Goal: Transaction & Acquisition: Purchase product/service

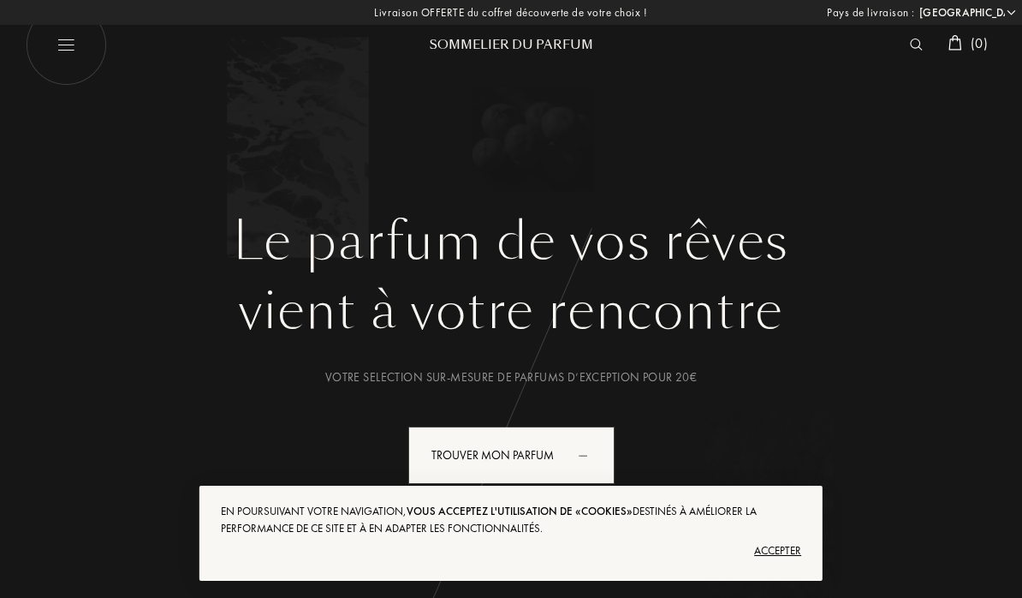
select select "PT"
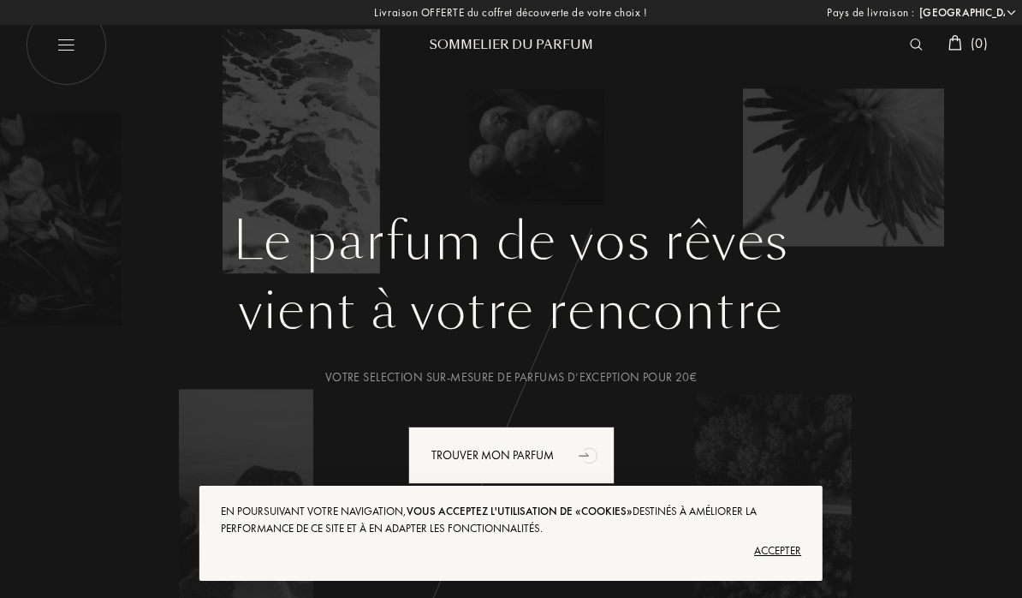
click at [788, 550] on div "Accepter" at bounding box center [511, 550] width 580 height 27
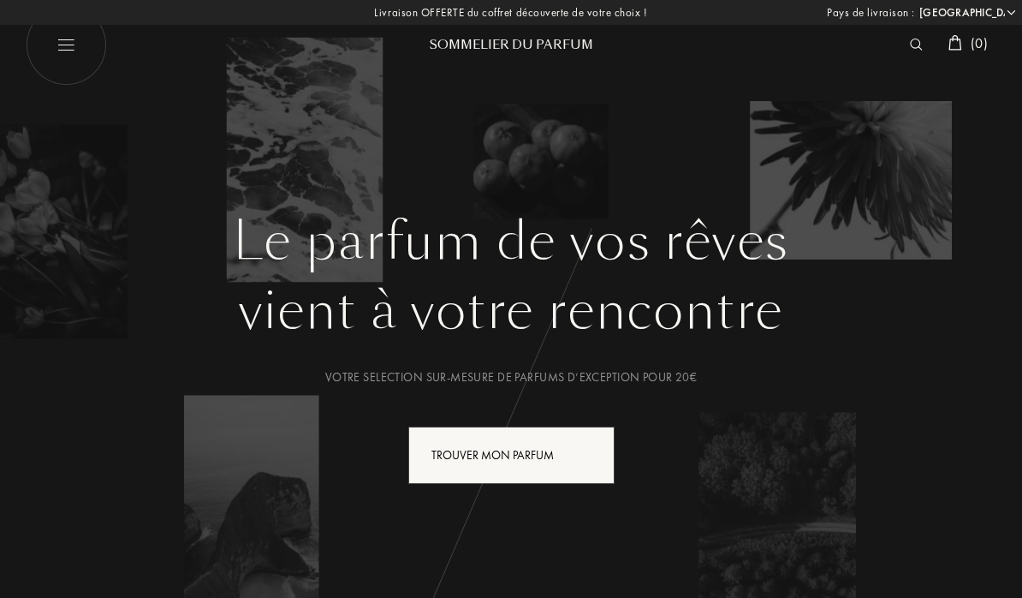
click at [524, 439] on div "Trouver mon parfum" at bounding box center [511, 454] width 206 height 57
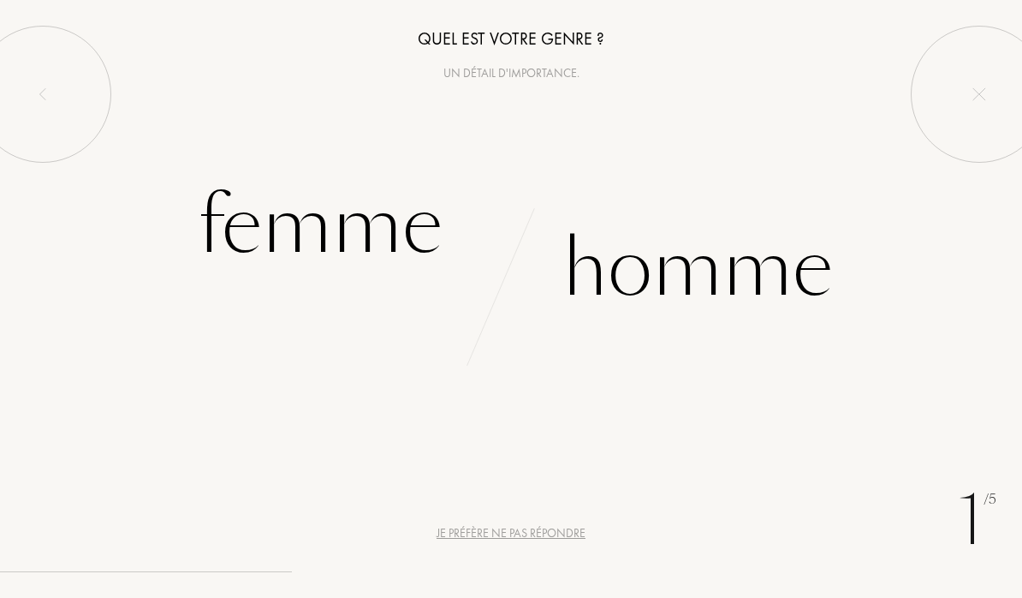
click at [287, 229] on div "Femme" at bounding box center [320, 226] width 245 height 116
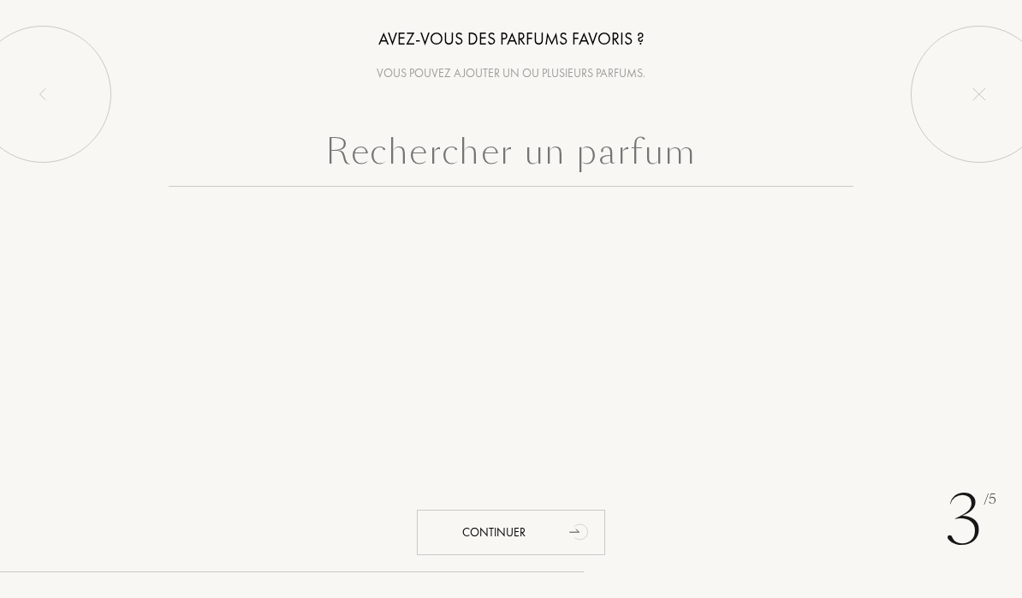
click at [729, 171] on input "text" at bounding box center [511, 156] width 685 height 62
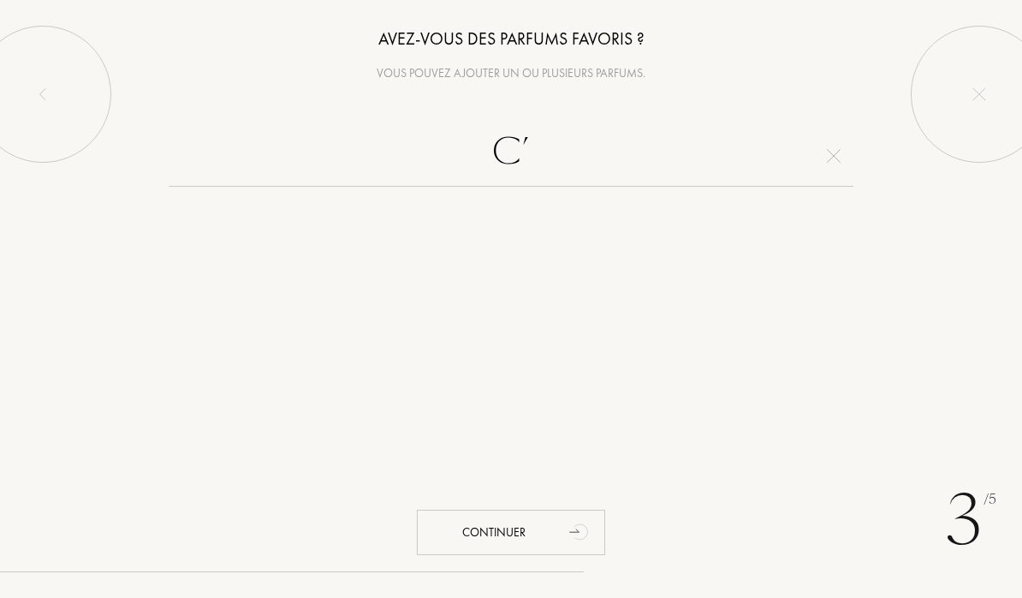
type input "C"
type input "Velvelt toka bike"
click at [540, 536] on div "Continuer" at bounding box center [511, 531] width 188 height 45
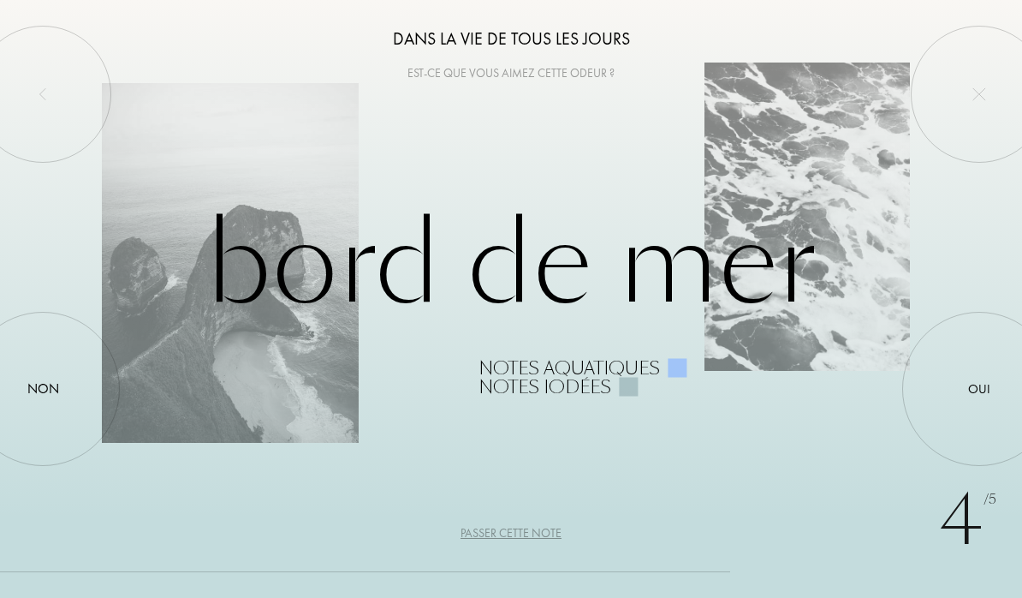
click at [523, 533] on div "Passer cette note" at bounding box center [511, 533] width 101 height 18
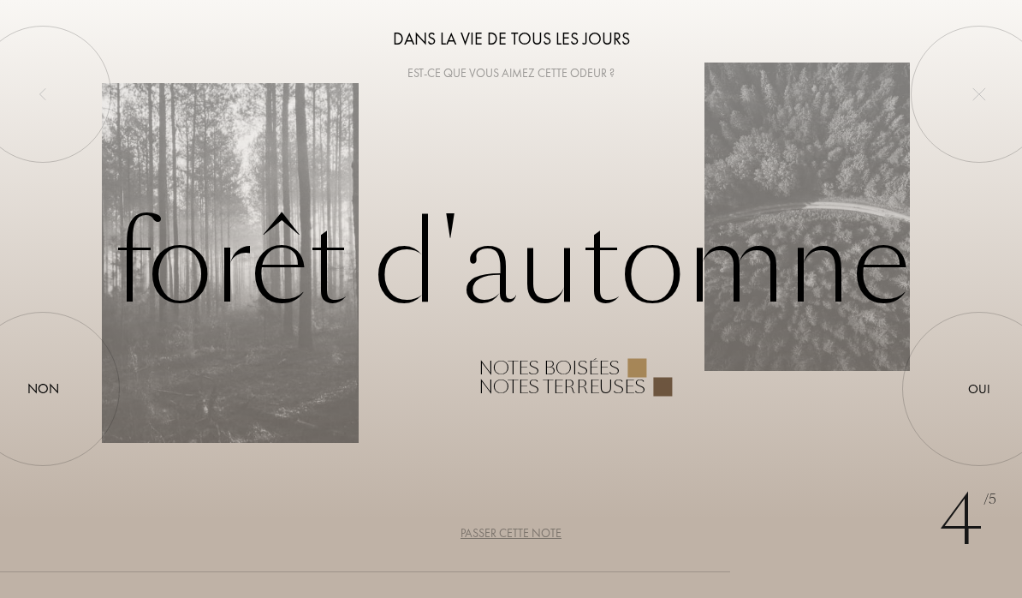
click at [534, 531] on div "Passer cette note" at bounding box center [511, 533] width 101 height 18
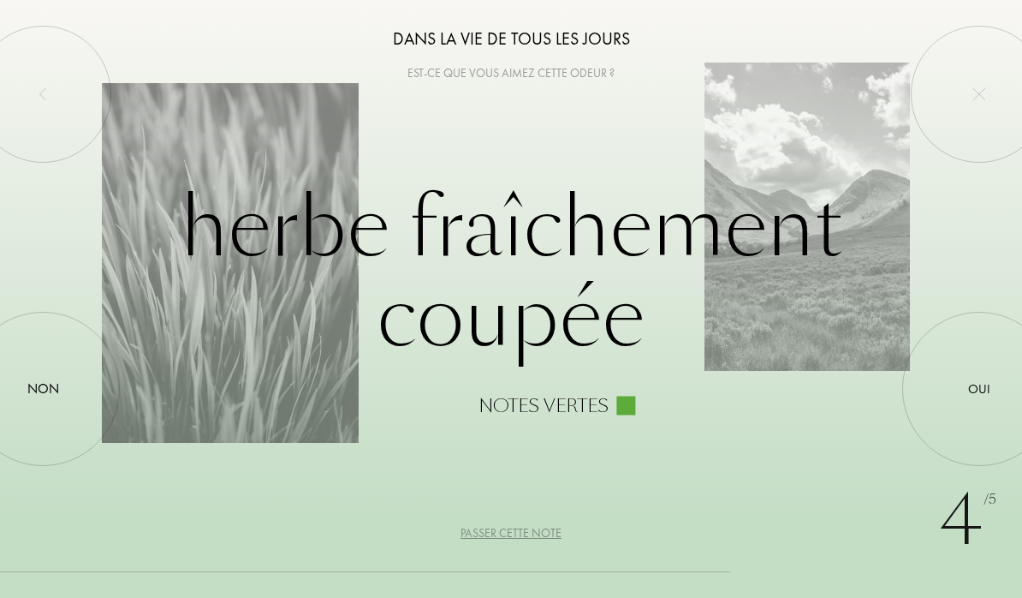
click at [521, 534] on div "Passer cette note" at bounding box center [511, 533] width 101 height 18
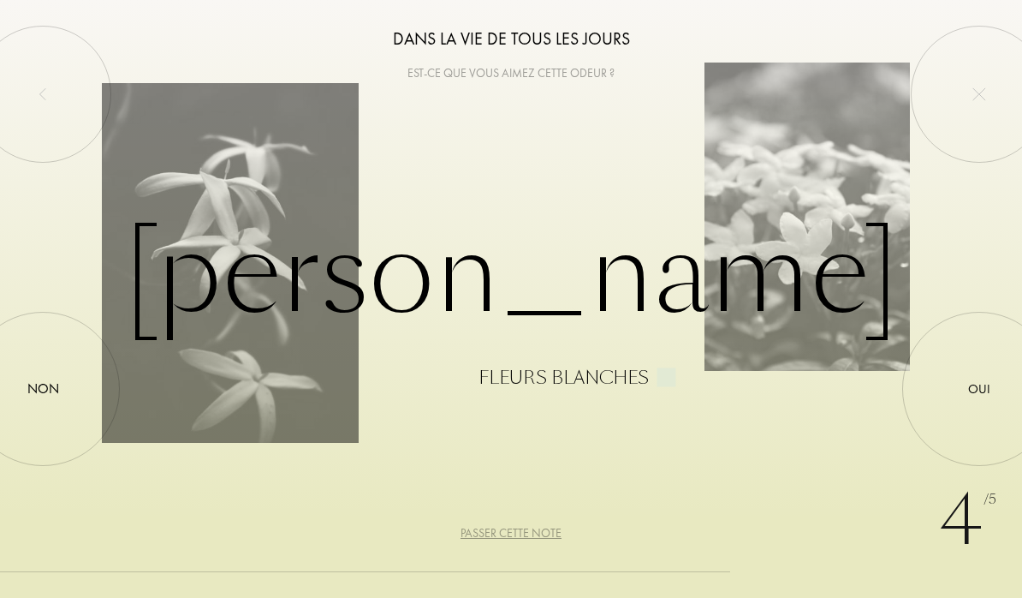
click at [542, 536] on div "Passer cette note" at bounding box center [511, 533] width 101 height 18
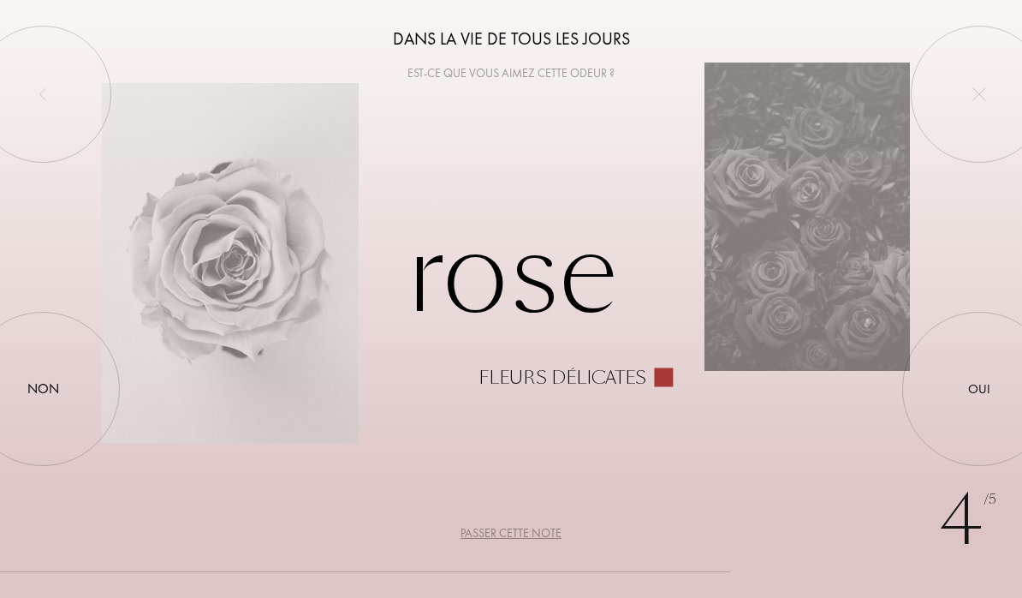
click at [543, 536] on div "Passer cette note" at bounding box center [511, 533] width 101 height 18
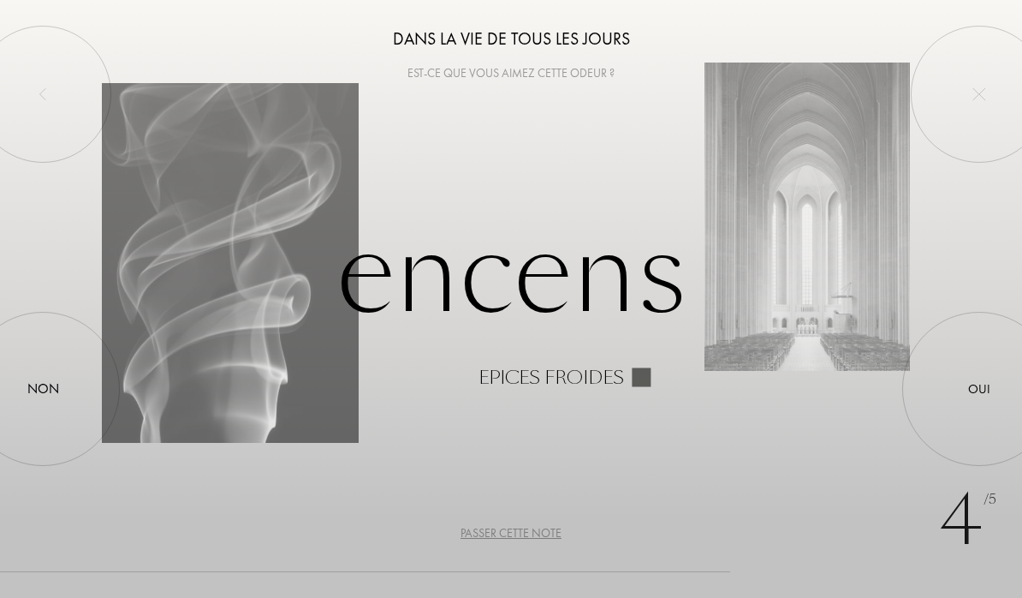
click at [978, 397] on div "Oui" at bounding box center [979, 388] width 22 height 20
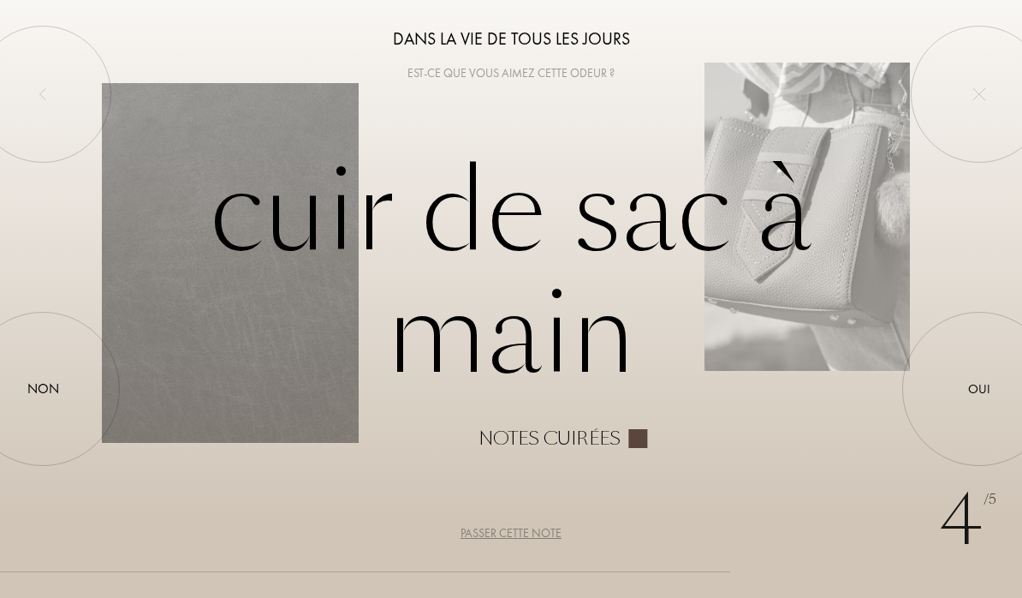
click at [520, 537] on div "Passer cette note" at bounding box center [511, 533] width 101 height 18
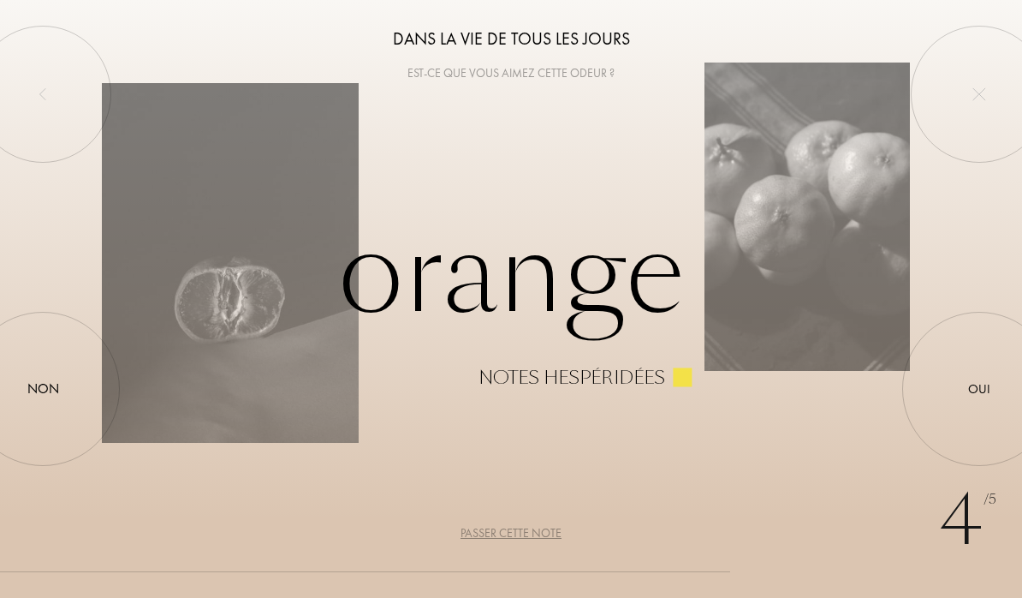
click at [979, 389] on div at bounding box center [979, 389] width 0 height 0
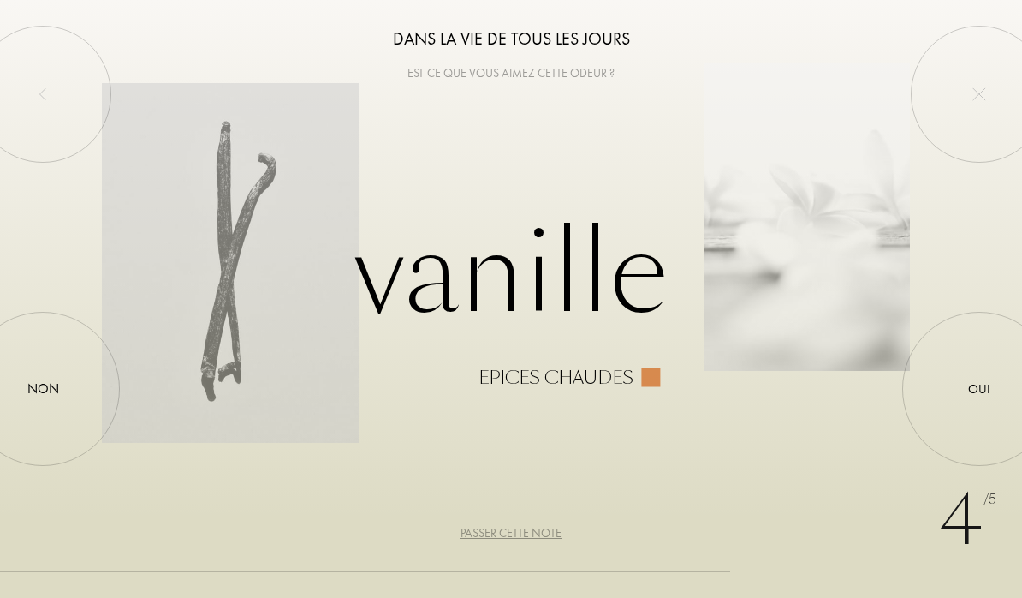
click at [970, 386] on div "Oui" at bounding box center [979, 388] width 22 height 20
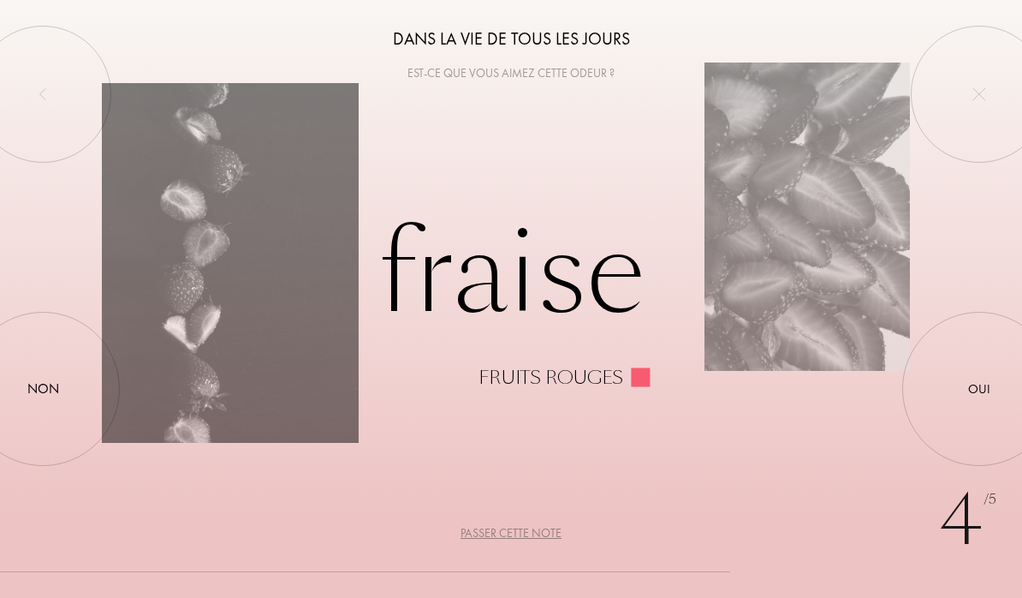
click at [979, 389] on div at bounding box center [979, 389] width 0 height 0
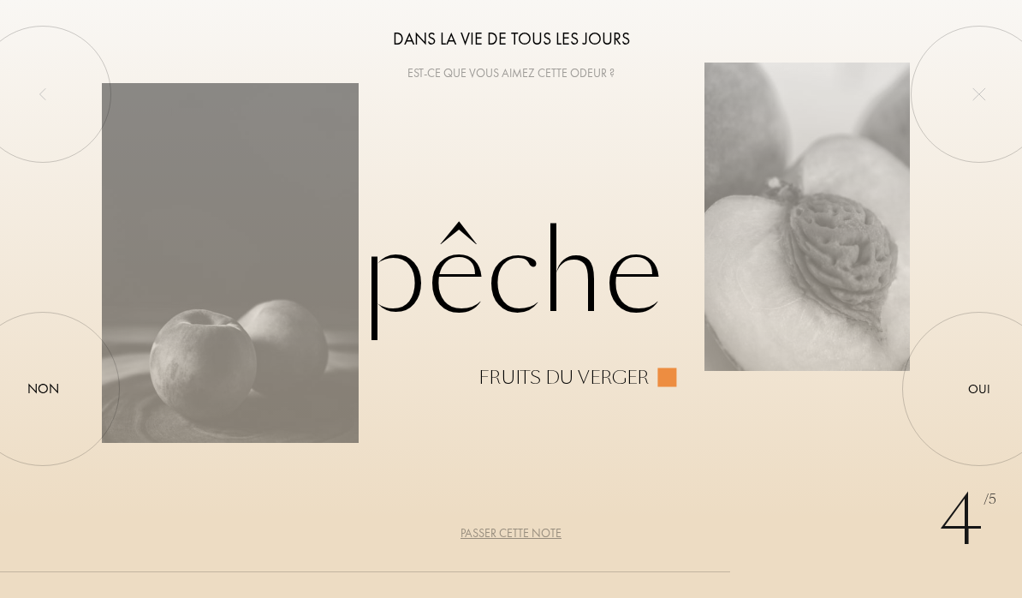
click at [527, 538] on div "Passer cette note" at bounding box center [511, 533] width 101 height 18
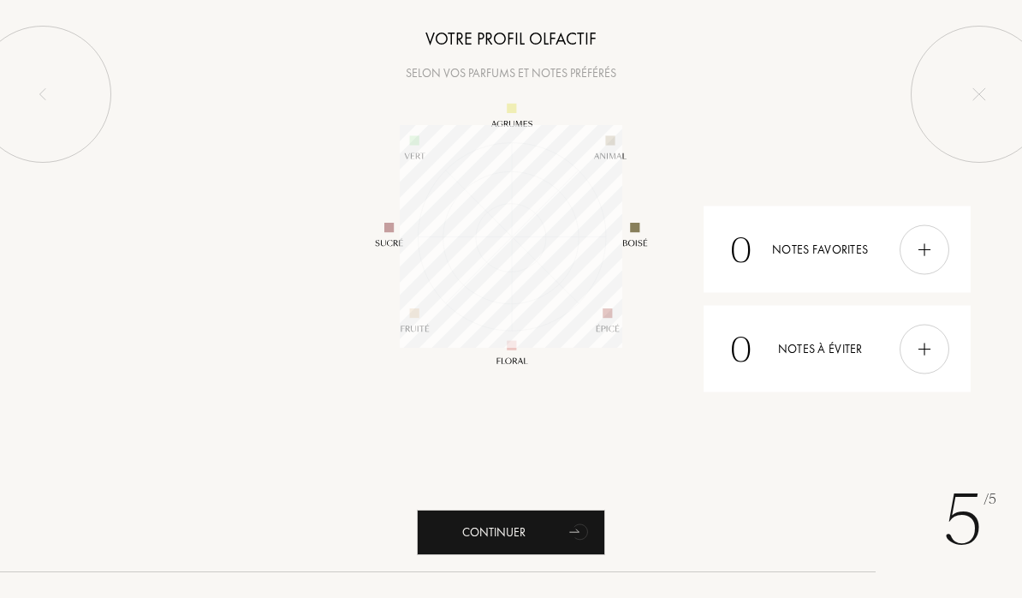
scroll to position [223, 223]
click at [512, 532] on div "Continuer" at bounding box center [511, 531] width 188 height 45
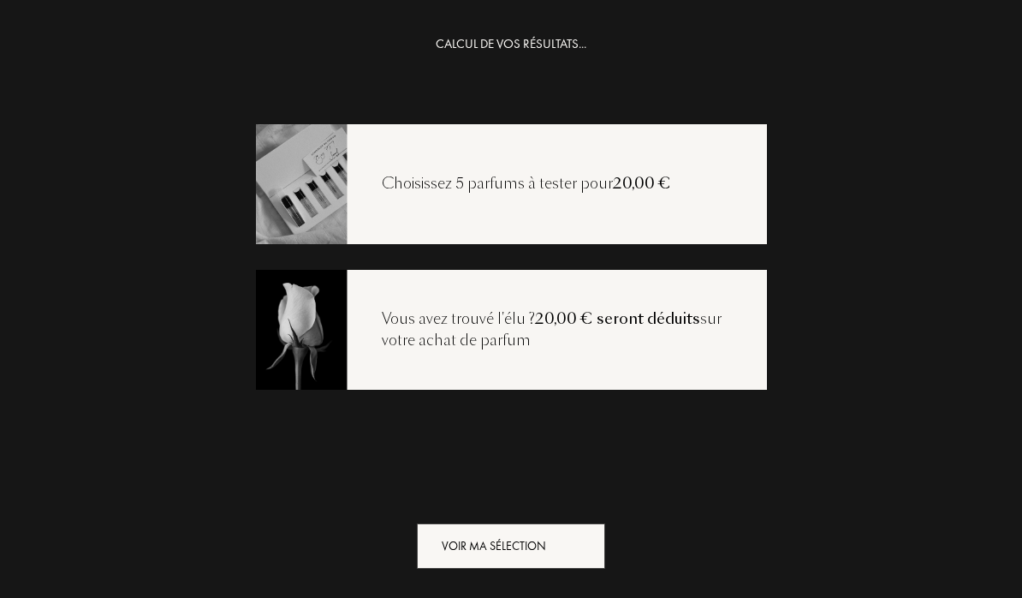
click at [550, 533] on div "Voir ma sélection" at bounding box center [511, 545] width 188 height 45
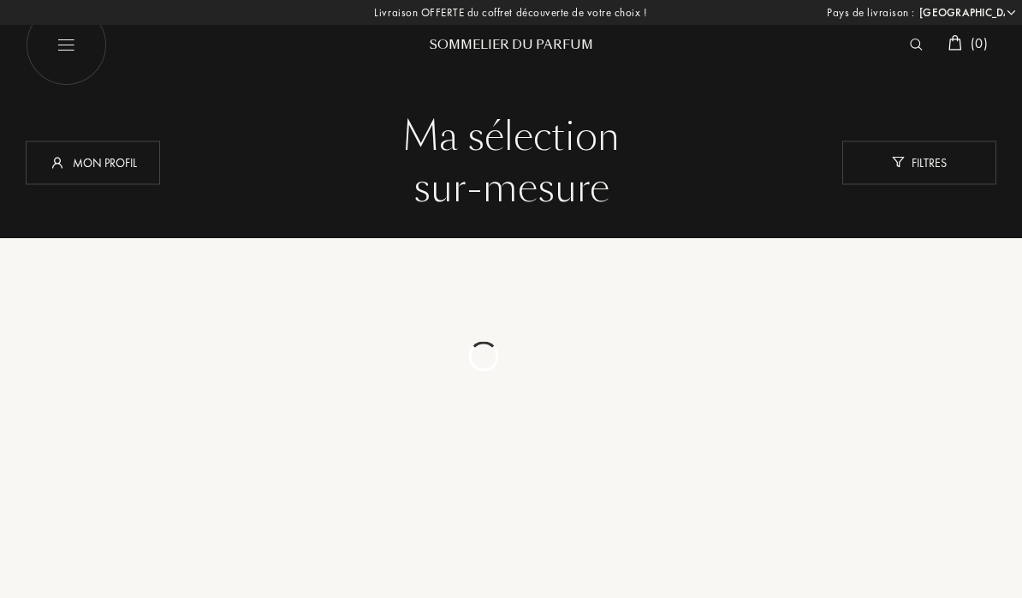
select select "PT"
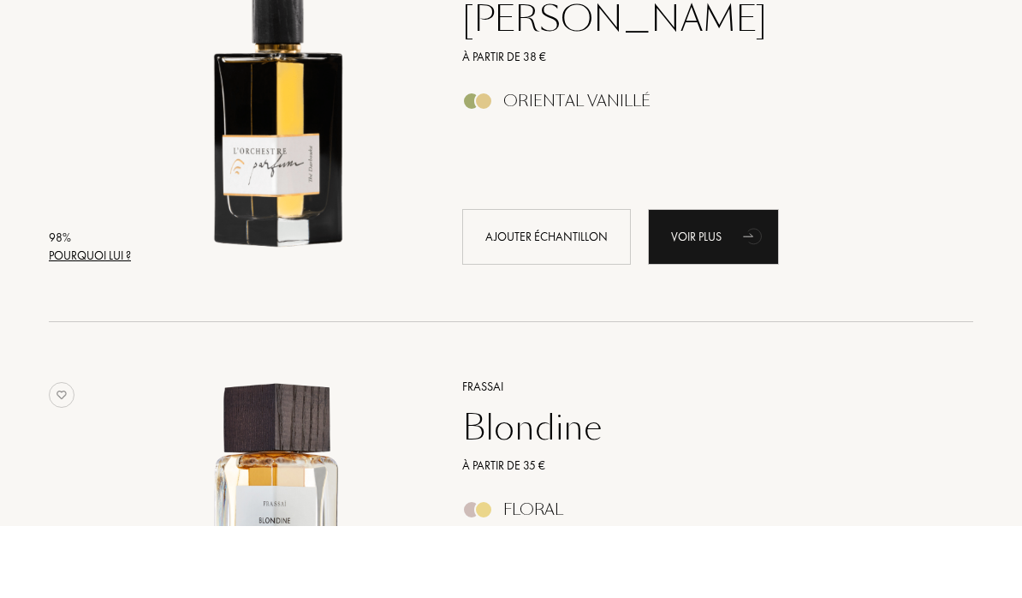
scroll to position [262, 0]
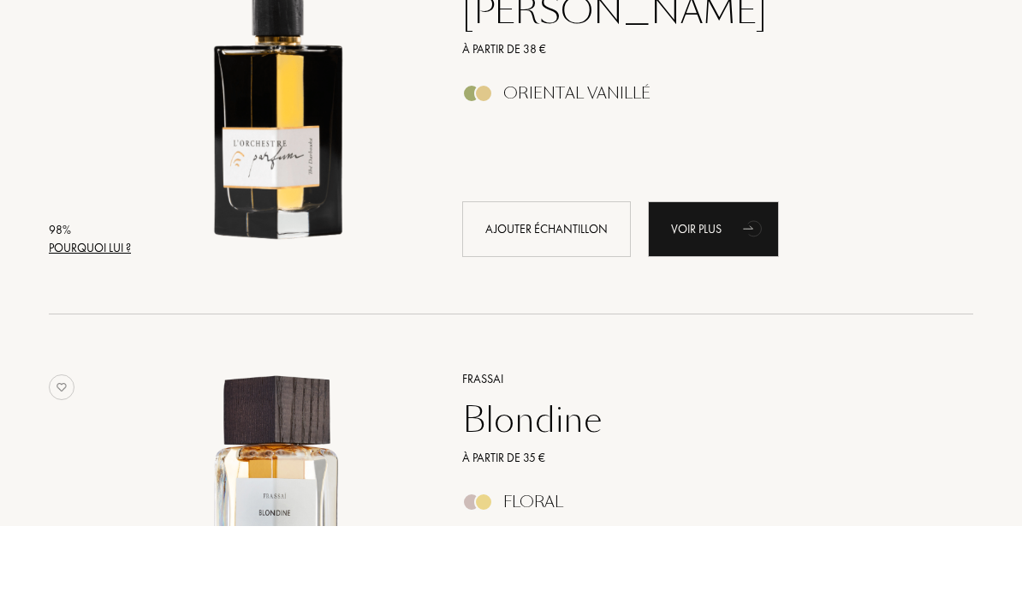
click at [552, 273] on div "Ajouter échantillon" at bounding box center [546, 301] width 169 height 56
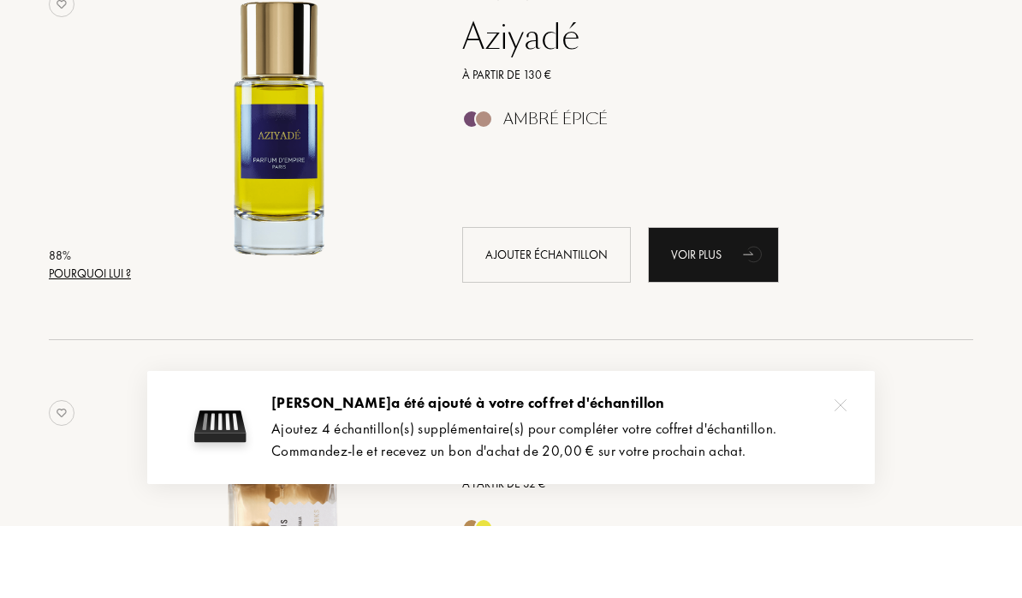
scroll to position [1068, 0]
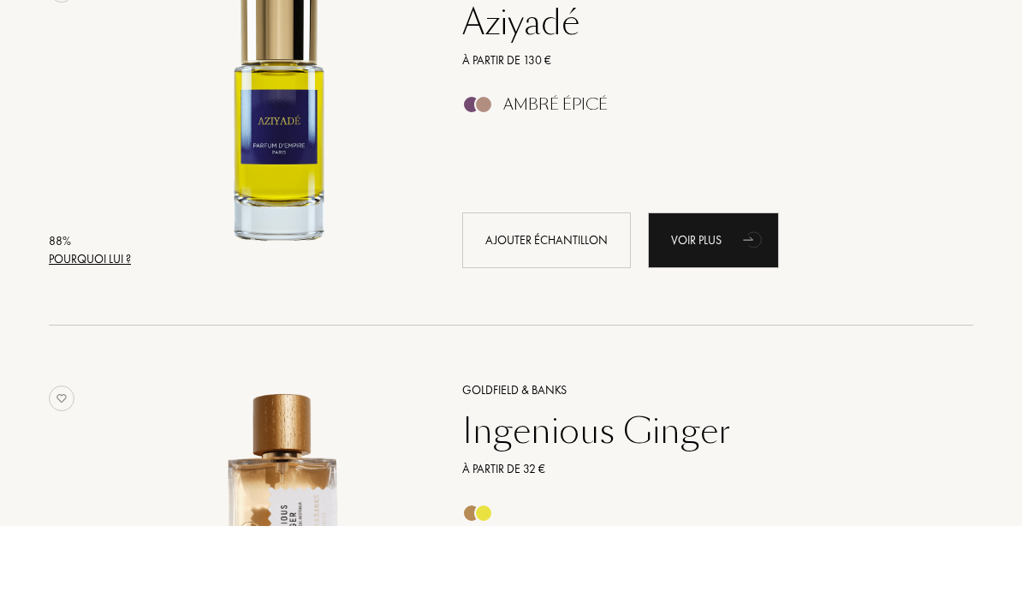
click at [560, 284] on div "Ajouter échantillon" at bounding box center [546, 312] width 169 height 56
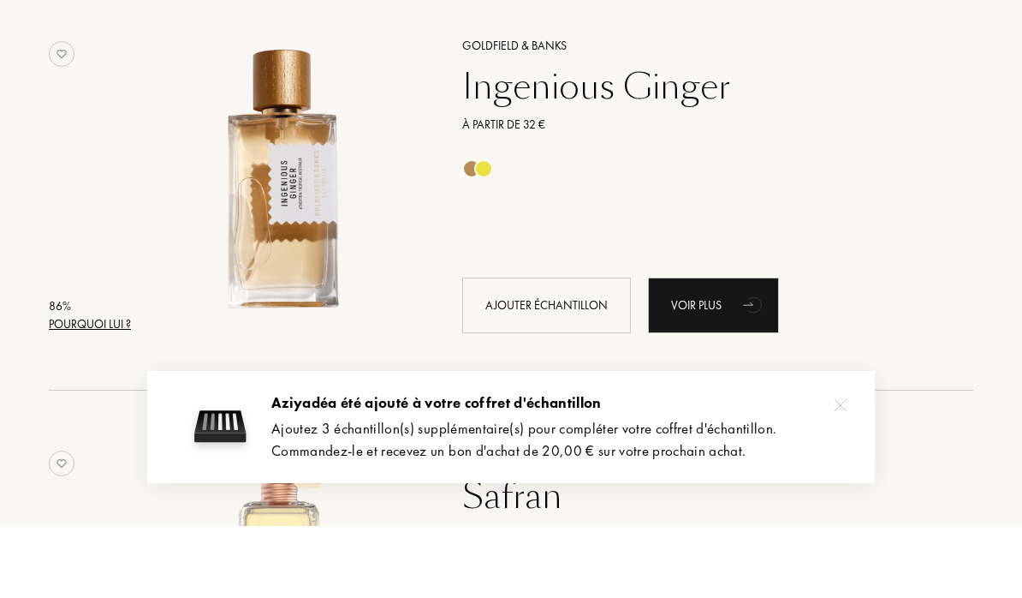
scroll to position [1412, 0]
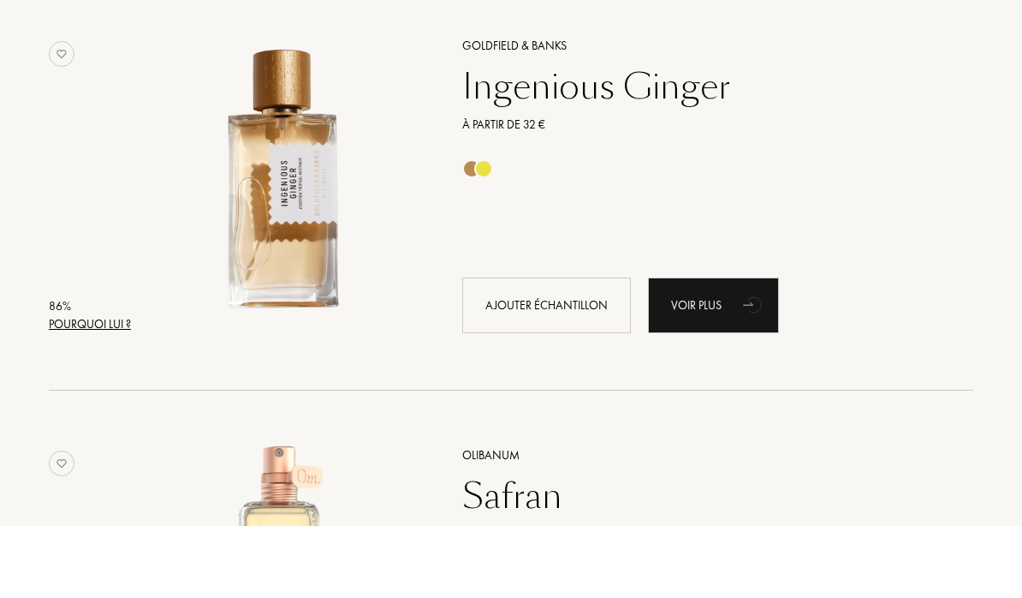
click at [553, 349] on div "Ajouter échantillon" at bounding box center [546, 377] width 169 height 56
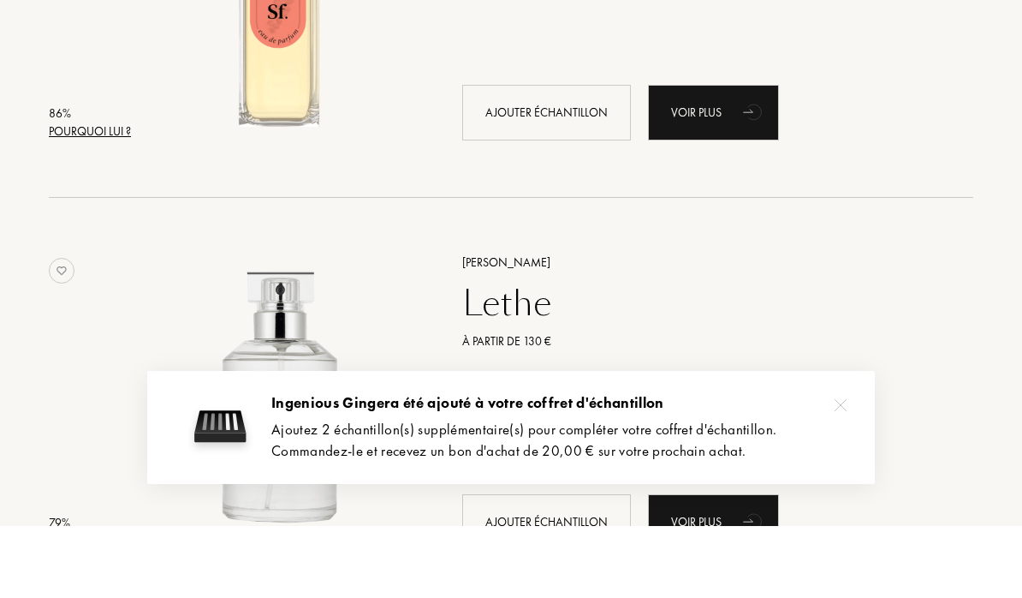
scroll to position [2031, 0]
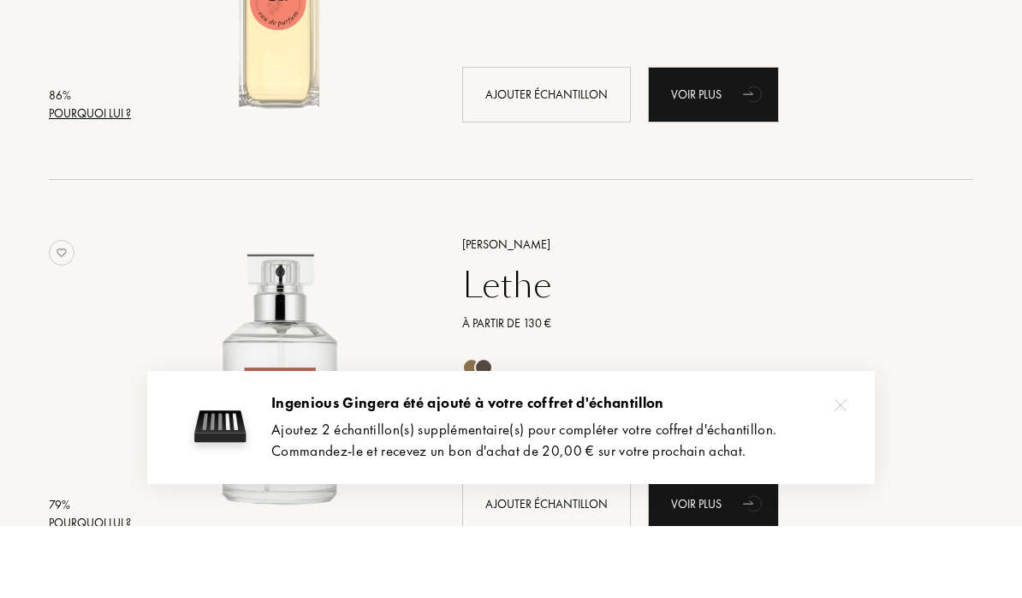
click at [570, 139] on div "Ajouter échantillon" at bounding box center [546, 167] width 169 height 56
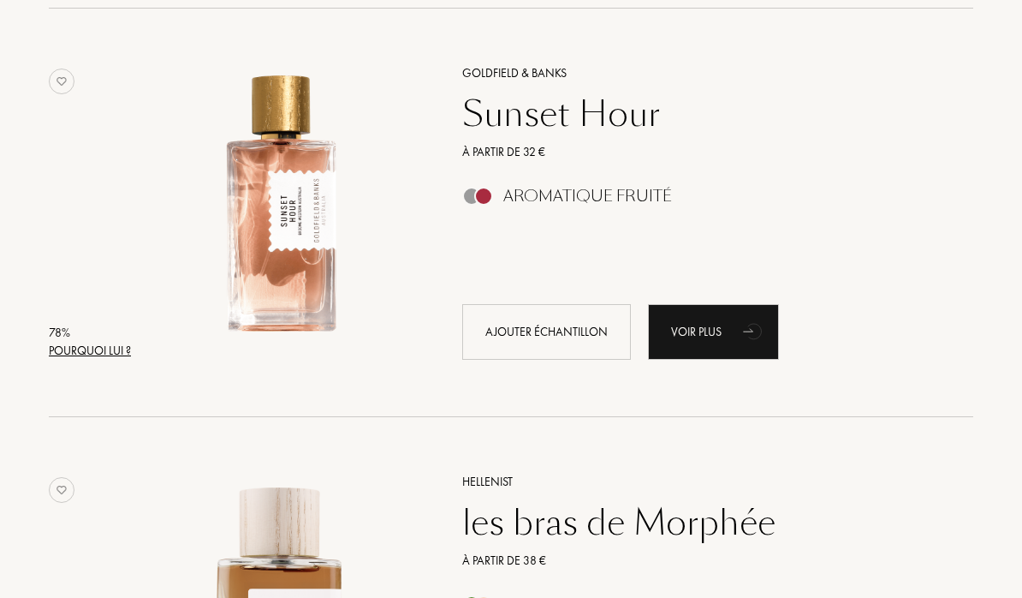
scroll to position [2736, 0]
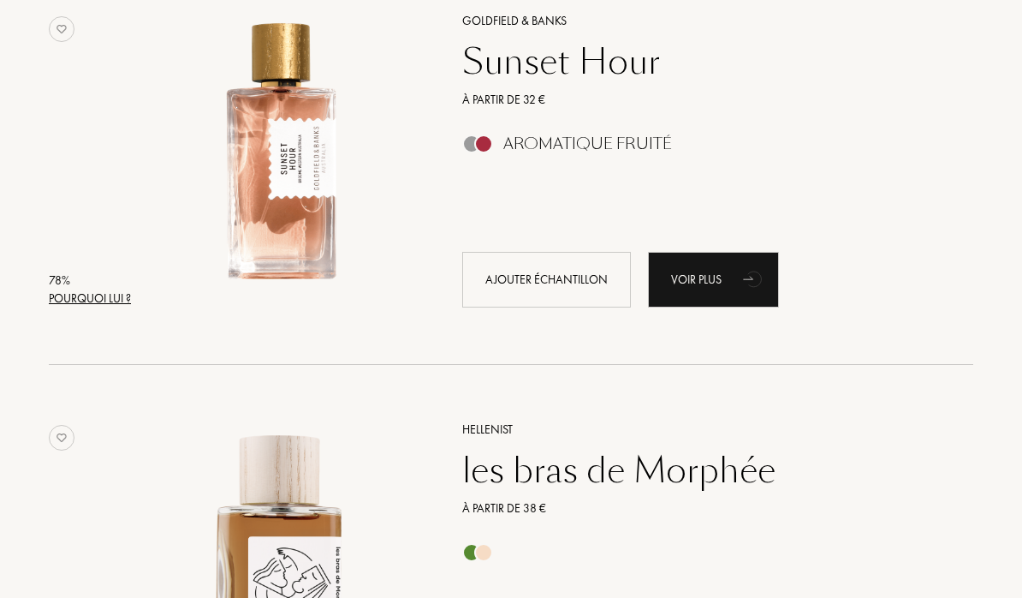
click at [553, 270] on div "Ajouter échantillon" at bounding box center [546, 280] width 169 height 56
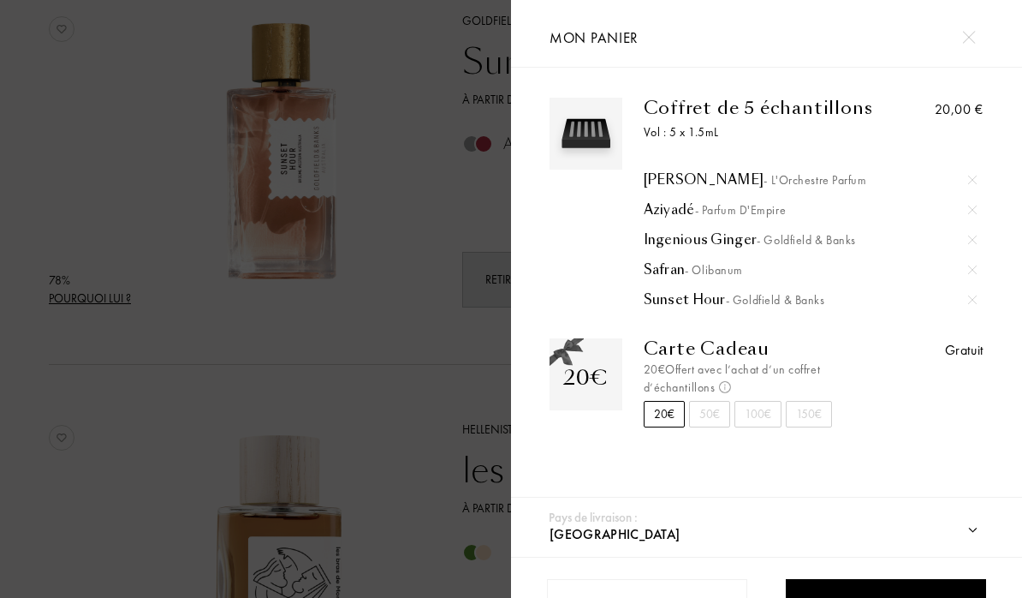
click at [653, 459] on div "Coffret de 5 échantillons Vol : 5 x 1.5mL Thé Darbouka - L'Orchestre Parfum Azi…" at bounding box center [766, 287] width 511 height 439
click at [984, 458] on div "Coffret de 5 échantillons Vol : 5 x 1.5mL Thé Darbouka - L'Orchestre Parfum Azi…" at bounding box center [766, 287] width 511 height 439
click at [966, 460] on div "Coffret de 5 échantillons Vol : 5 x 1.5mL Thé Darbouka - L'Orchestre Parfum Azi…" at bounding box center [766, 287] width 511 height 439
click at [990, 448] on div at bounding box center [767, 439] width 460 height 17
click at [970, 461] on div "Coffret de 5 échantillons Vol : 5 x 1.5mL Thé Darbouka - L'Orchestre Parfum Azi…" at bounding box center [766, 287] width 511 height 439
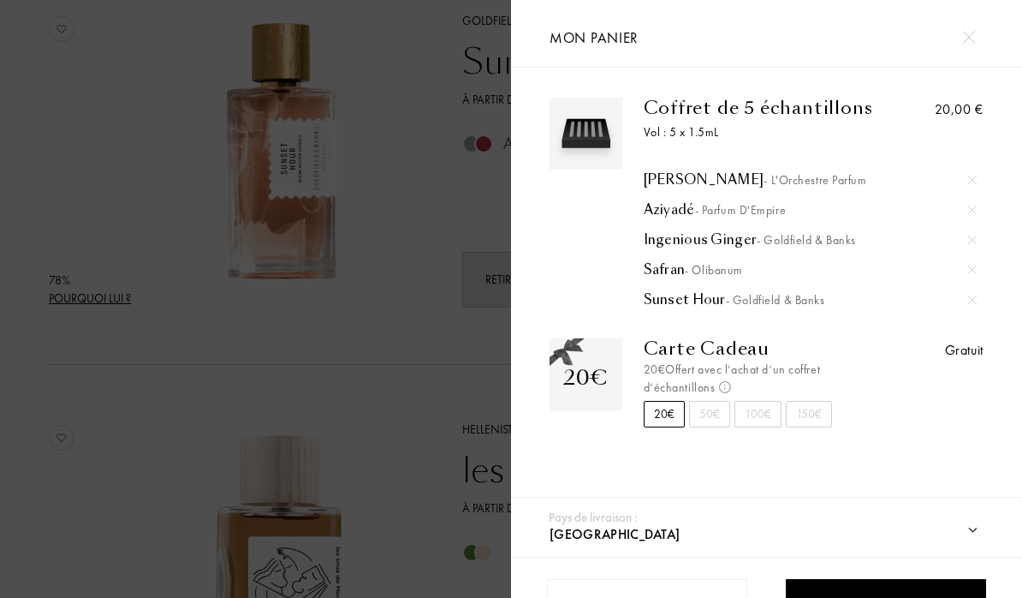
click at [965, 468] on div "Coffret de 5 échantillons Vol : 5 x 1.5mL Thé Darbouka - L'Orchestre Parfum Azi…" at bounding box center [766, 287] width 511 height 439
click at [565, 443] on div at bounding box center [767, 439] width 460 height 17
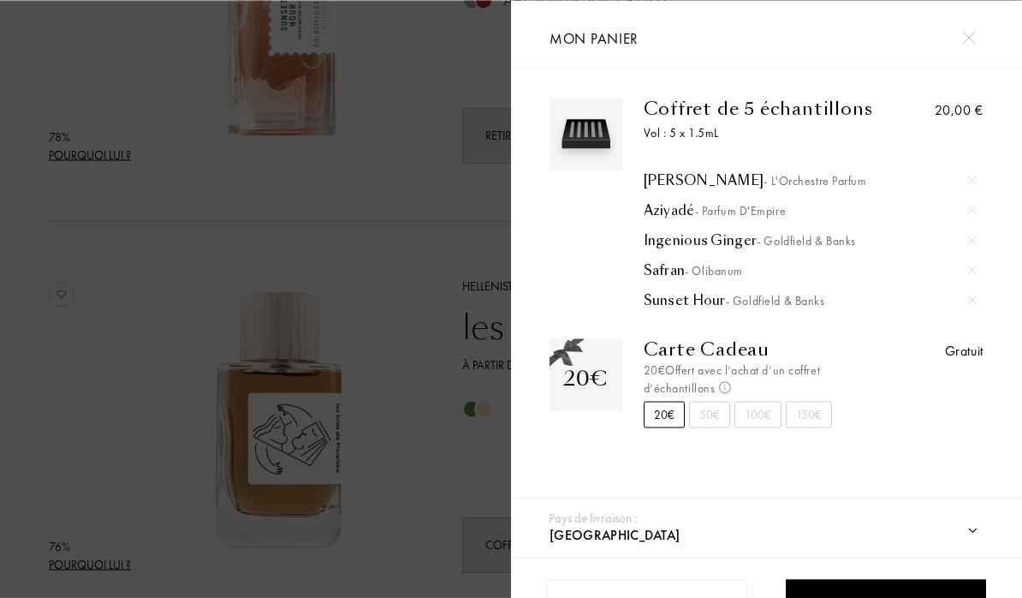
click at [886, 514] on select "[GEOGRAPHIC_DATA] [GEOGRAPHIC_DATA] [GEOGRAPHIC_DATA] [GEOGRAPHIC_DATA] [GEOGRA…" at bounding box center [780, 534] width 470 height 45
select select "IT"
click at [890, 536] on select "[GEOGRAPHIC_DATA] [GEOGRAPHIC_DATA] [GEOGRAPHIC_DATA] [GEOGRAPHIC_DATA] [GEOGRA…" at bounding box center [780, 534] width 470 height 45
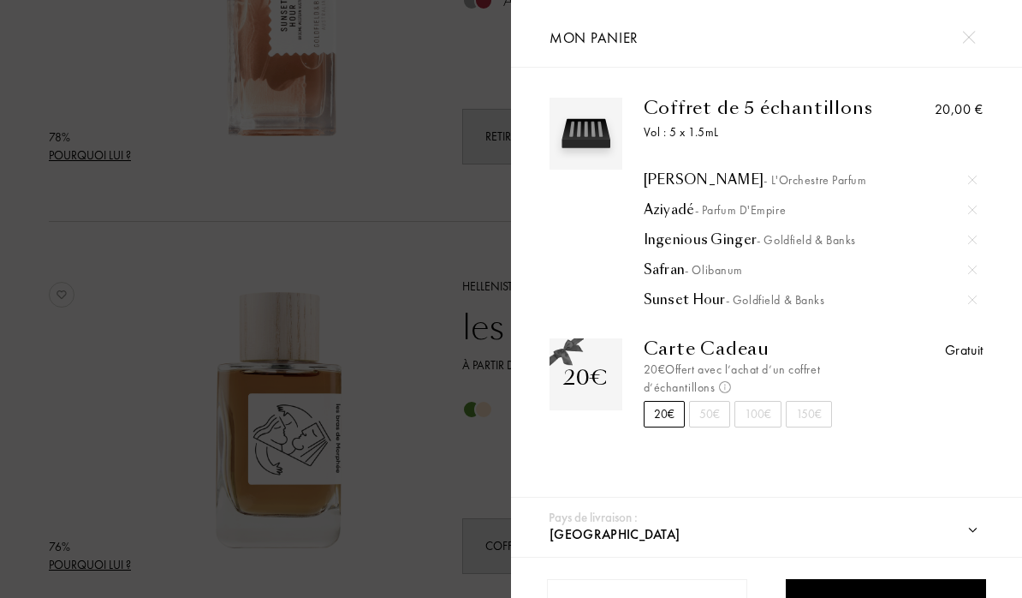
click at [921, 537] on select "[GEOGRAPHIC_DATA] [GEOGRAPHIC_DATA] [GEOGRAPHIC_DATA] [GEOGRAPHIC_DATA] [GEOGRA…" at bounding box center [780, 534] width 470 height 45
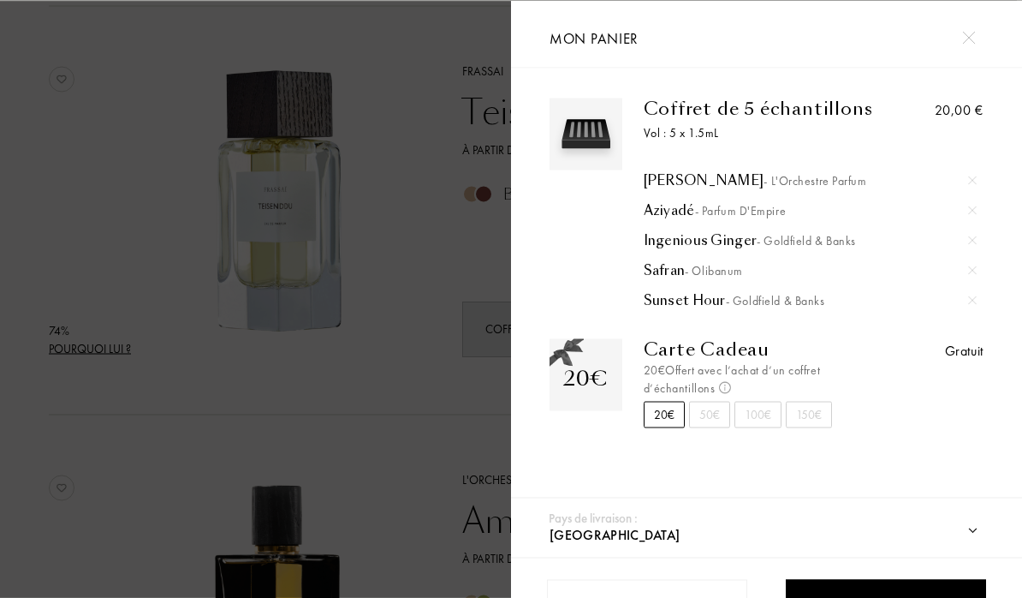
scroll to position [3525, 0]
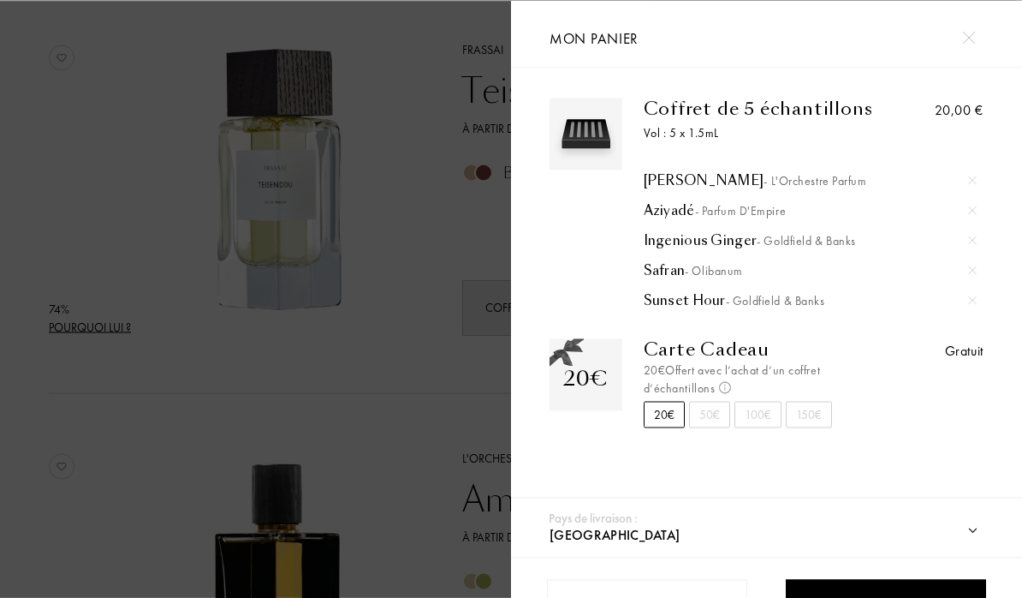
click at [914, 522] on select "[GEOGRAPHIC_DATA] [GEOGRAPHIC_DATA] [GEOGRAPHIC_DATA] [GEOGRAPHIC_DATA] [GEOGRA…" at bounding box center [780, 534] width 470 height 45
click at [984, 140] on div "Coffret de 5 échantillons Vol : 5 x 1.5mL Thé Darbouka - L'Orchestre Parfum Azi…" at bounding box center [767, 203] width 460 height 211
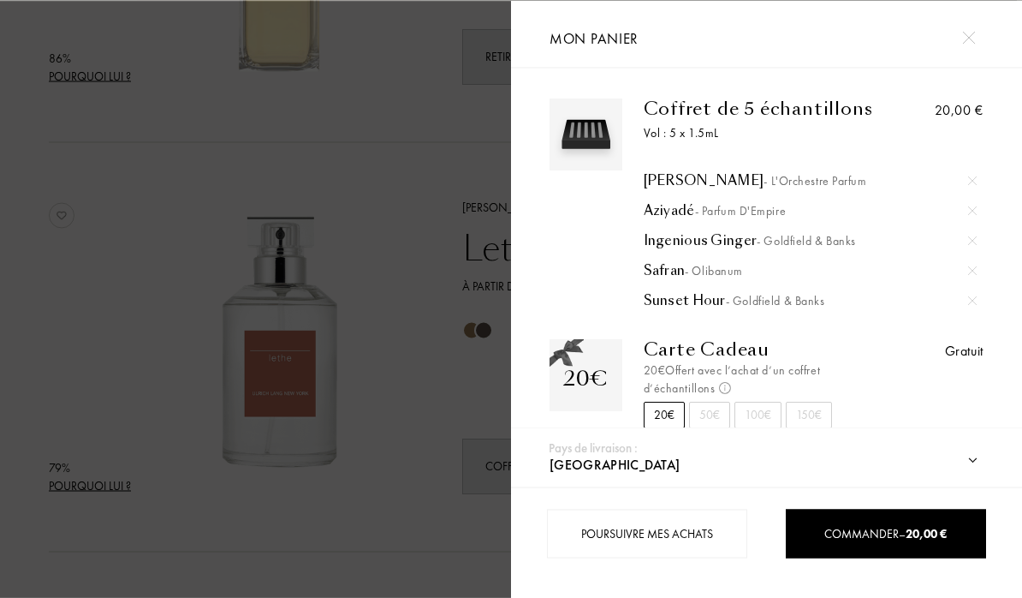
scroll to position [2140, 0]
